Goal: Information Seeking & Learning: Learn about a topic

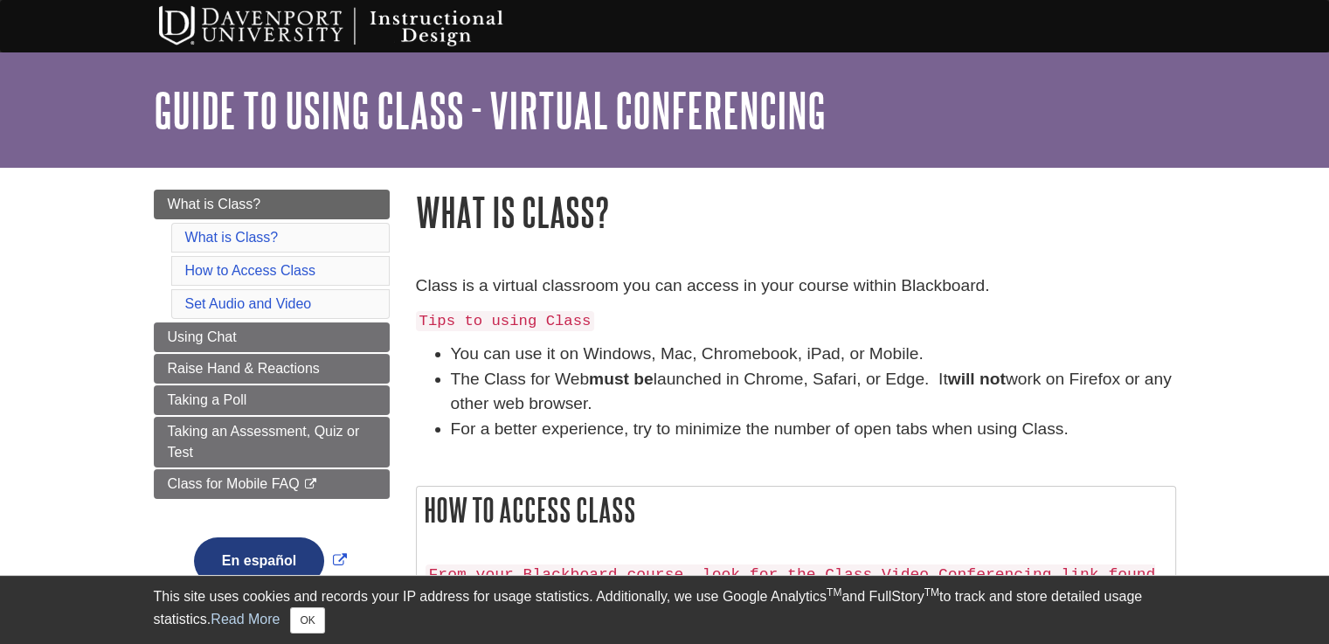
scroll to position [87, 0]
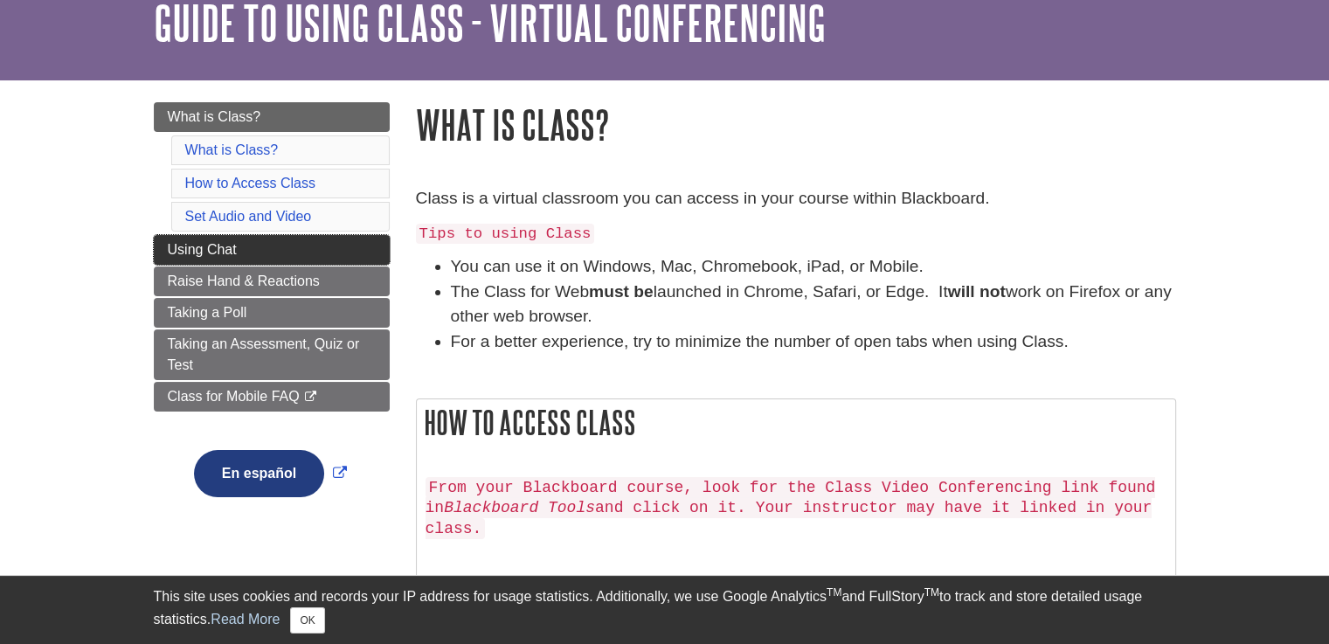
click at [247, 253] on link "Using Chat" at bounding box center [272, 250] width 236 height 30
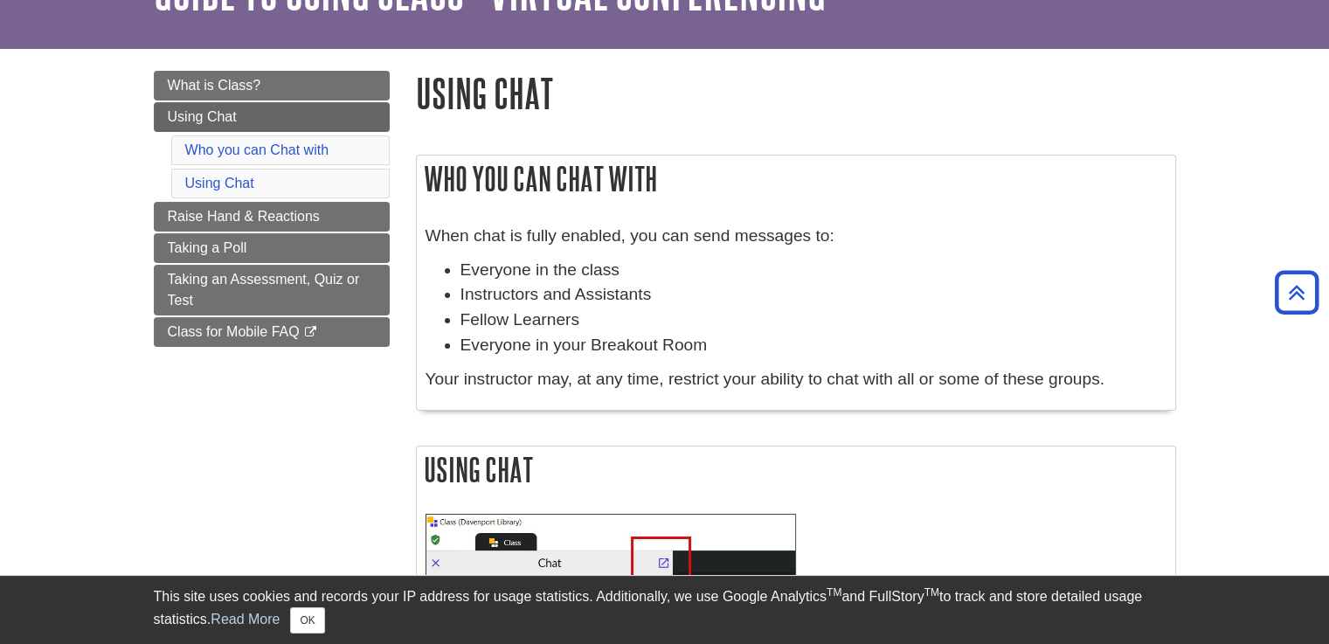
scroll to position [87, 0]
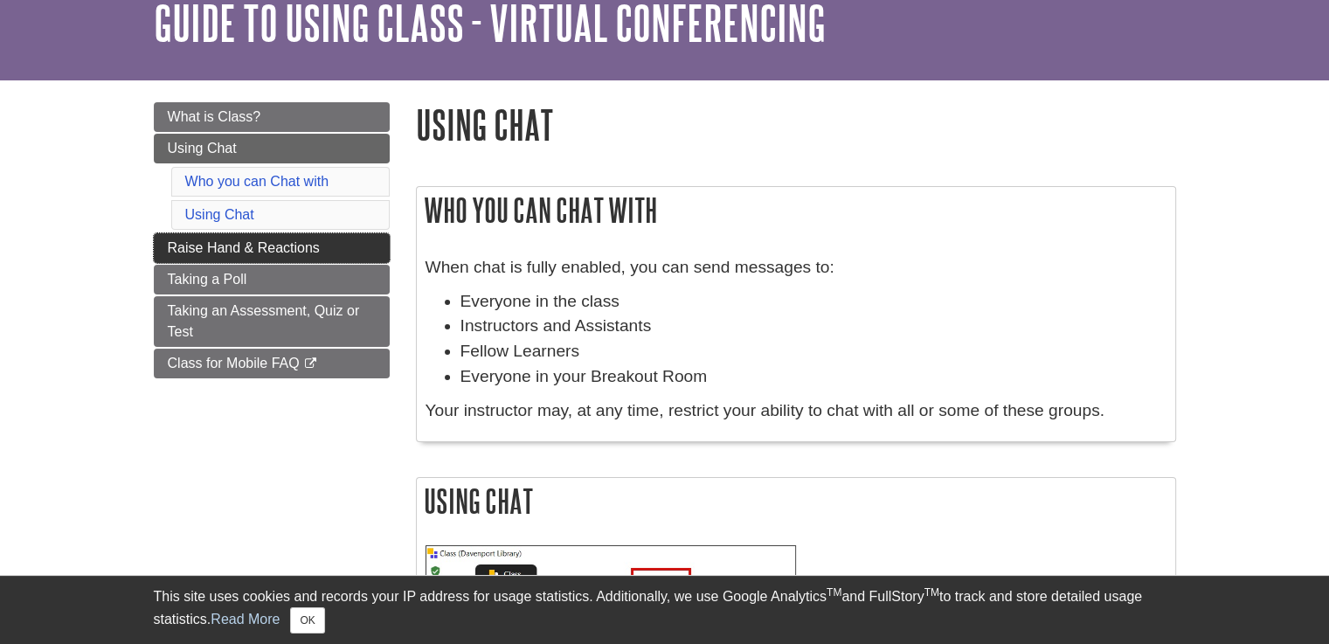
click at [286, 247] on span "Raise Hand & Reactions" at bounding box center [244, 247] width 152 height 15
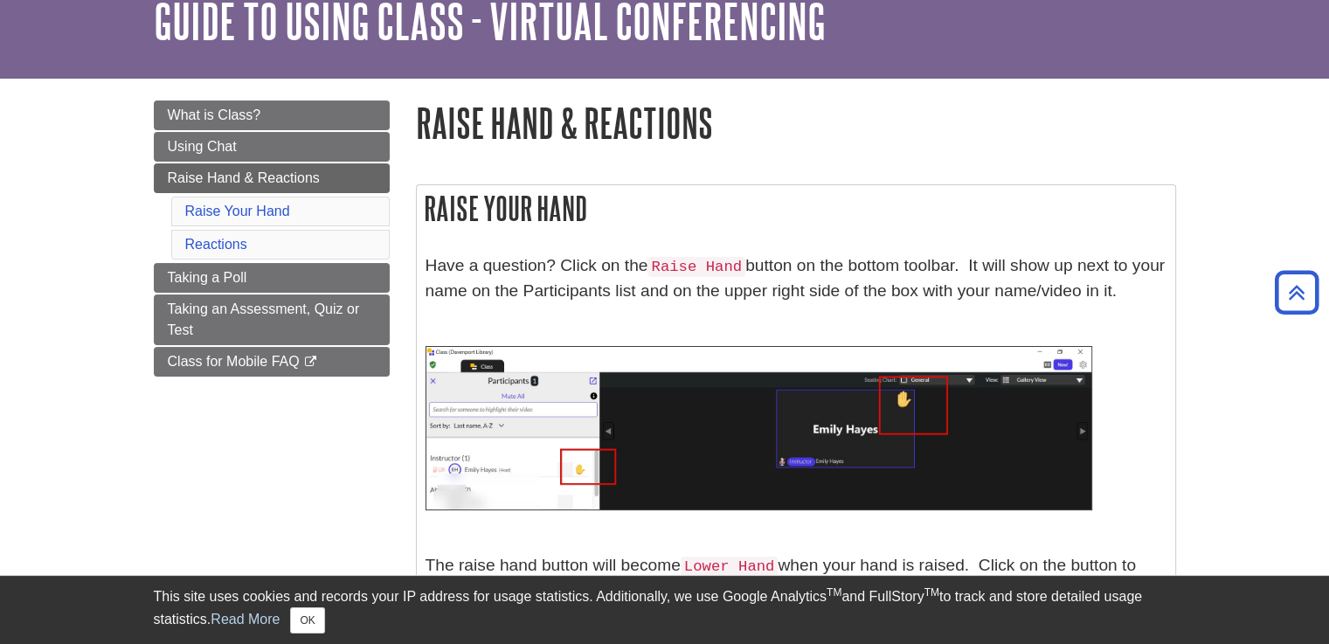
scroll to position [87, 0]
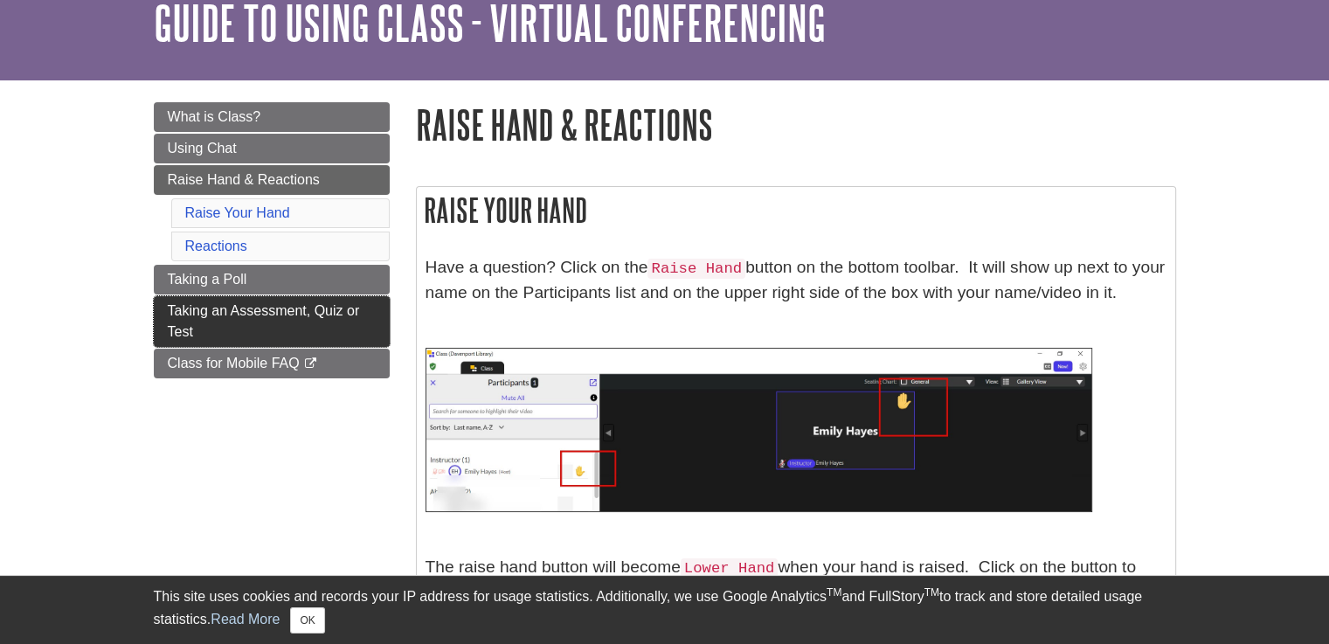
click at [242, 317] on link "Taking an Assessment, Quiz or Test" at bounding box center [272, 321] width 236 height 51
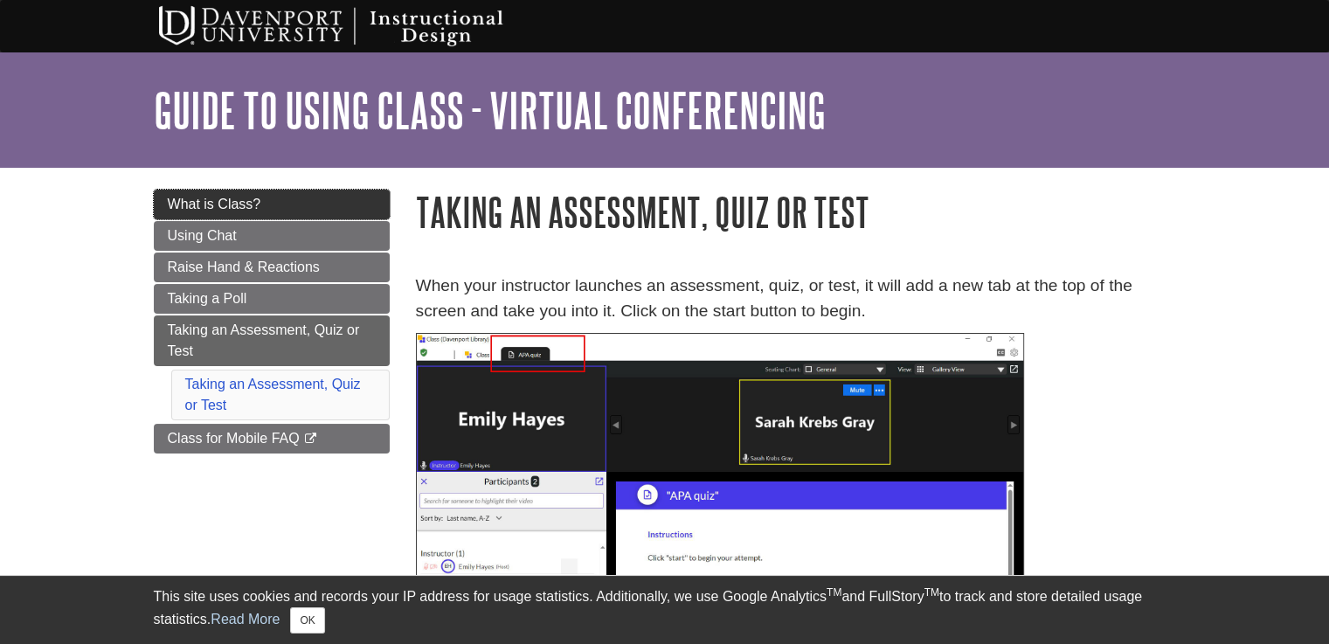
click at [220, 198] on span "What is Class?" at bounding box center [214, 204] width 93 height 15
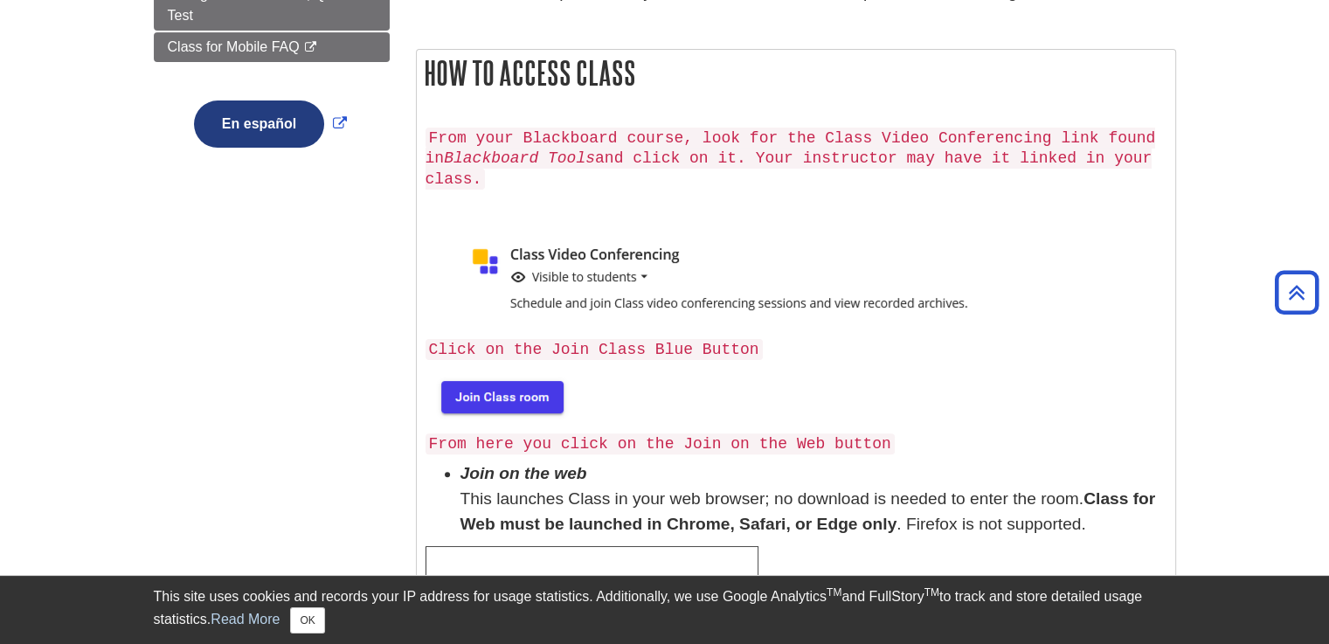
scroll to position [524, 0]
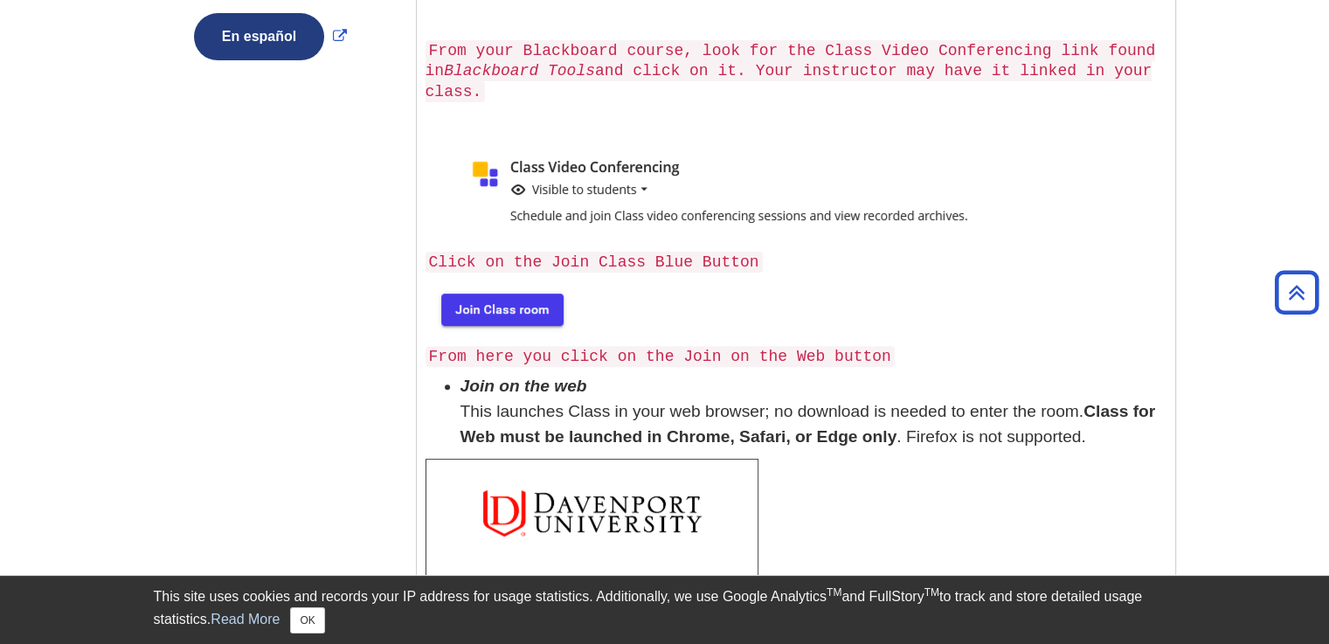
click at [529, 287] on img at bounding box center [500, 308] width 150 height 56
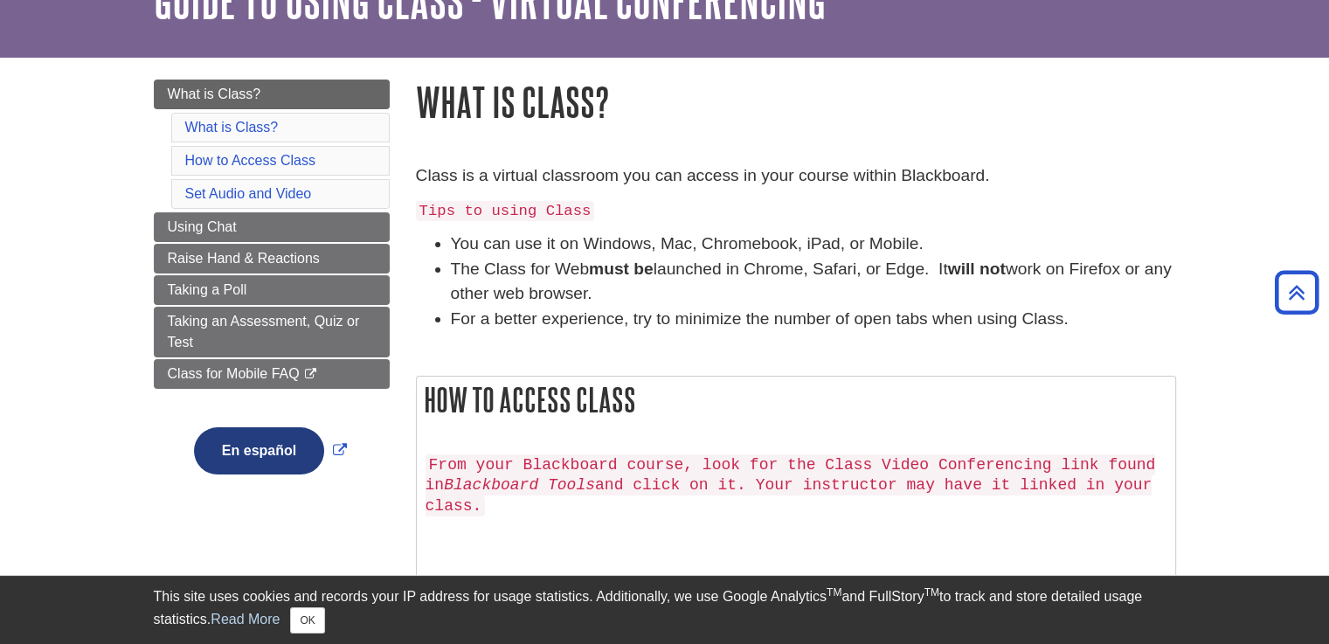
scroll to position [0, 0]
